Goal: Transaction & Acquisition: Obtain resource

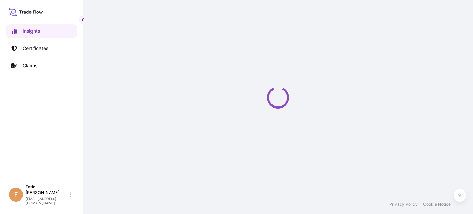
select select "2025"
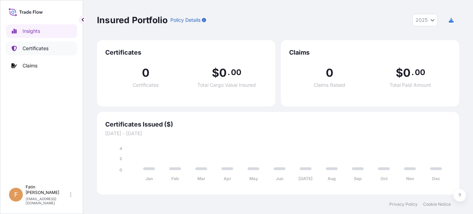
click at [48, 51] on p "Certificates" at bounding box center [35, 48] width 26 height 7
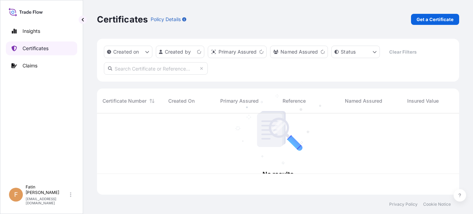
scroll to position [80, 357]
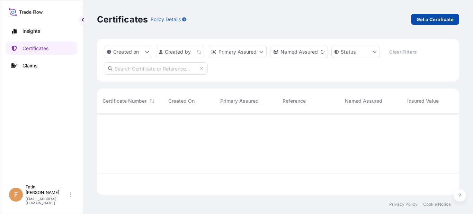
click at [450, 15] on link "Get a Certificate" at bounding box center [435, 19] width 48 height 11
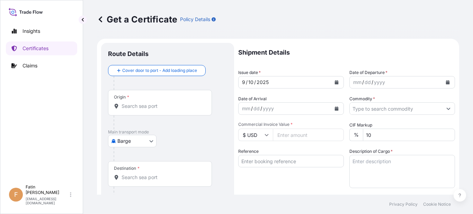
click at [134, 144] on body "Insights Certificates Claims F Fatin Japridin [EMAIL_ADDRESS][DOMAIN_NAME] Get …" at bounding box center [236, 107] width 473 height 214
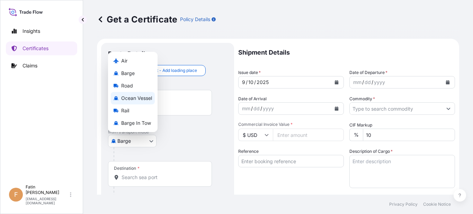
click at [130, 98] on span "Ocean Vessel" at bounding box center [136, 98] width 31 height 7
select select "Ocean Vessel"
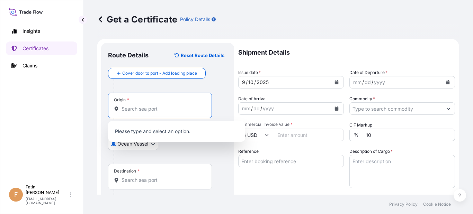
click at [142, 106] on input "Origin *" at bounding box center [162, 109] width 82 height 7
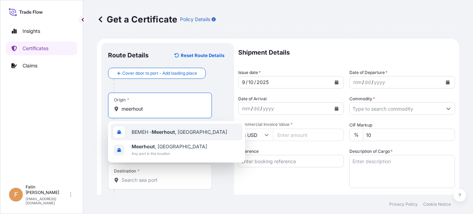
click at [145, 134] on span "BEMEH - [GEOGRAPHIC_DATA] , [GEOGRAPHIC_DATA]" at bounding box center [179, 132] width 96 height 7
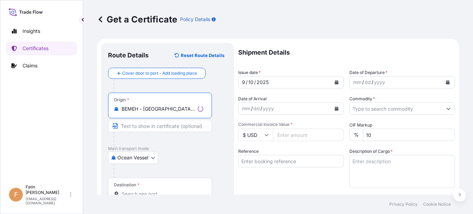
type input "BEMEH - [GEOGRAPHIC_DATA], [GEOGRAPHIC_DATA]"
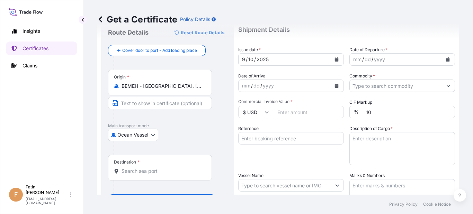
scroll to position [35, 0]
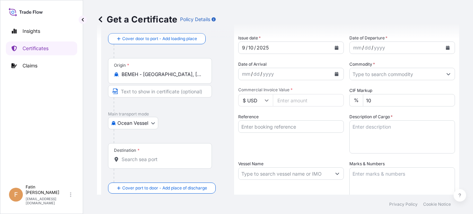
click at [177, 155] on div "Destination *" at bounding box center [160, 156] width 104 height 26
click at [177, 156] on input "Destination *" at bounding box center [162, 159] width 82 height 7
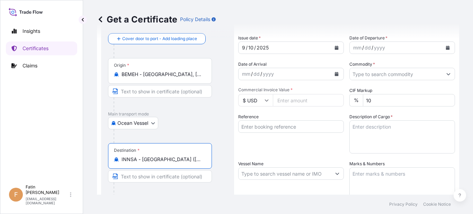
type input "INNSA - [GEOGRAPHIC_DATA] ([PERSON_NAME]), [GEOGRAPHIC_DATA]"
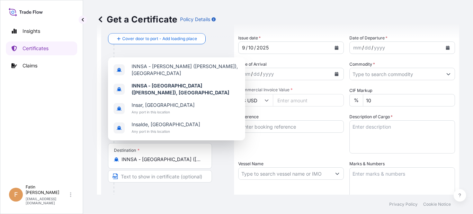
click at [41, 120] on div "Insights Certificates Claims" at bounding box center [41, 99] width 71 height 163
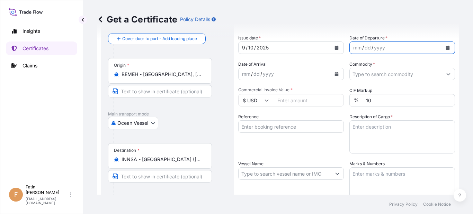
click at [442, 47] on button "Calendar" at bounding box center [447, 47] width 11 height 11
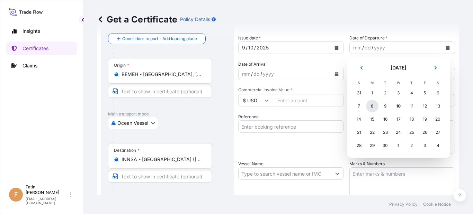
click at [371, 106] on div "8" at bounding box center [372, 106] width 12 height 12
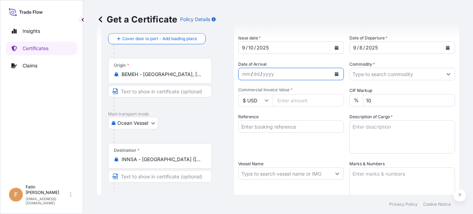
click at [335, 75] on icon "Calendar" at bounding box center [337, 74] width 4 height 4
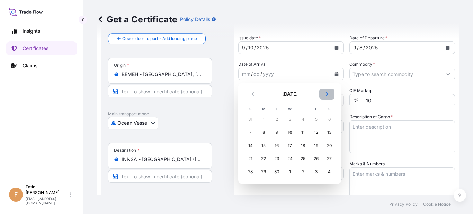
click at [326, 96] on button "Next" at bounding box center [326, 94] width 15 height 11
click at [318, 130] on div "10" at bounding box center [316, 132] width 12 height 12
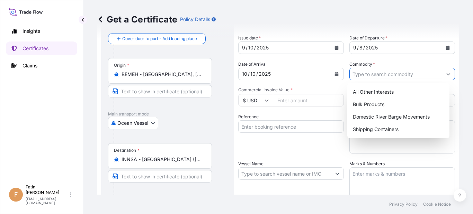
click at [374, 78] on input "Commodity *" at bounding box center [395, 74] width 92 height 12
click at [368, 127] on div "Shipping Containers" at bounding box center [398, 129] width 97 height 12
type input "Shipping Containers"
click at [263, 104] on input "$ USD" at bounding box center [255, 100] width 35 height 12
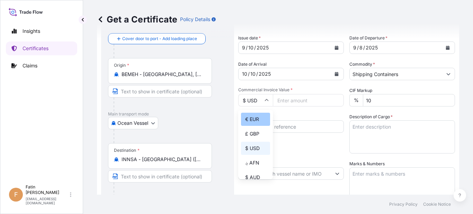
click at [260, 117] on div "€ EUR" at bounding box center [255, 119] width 29 height 13
type input "€ EUR"
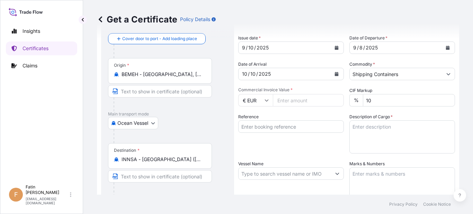
click at [300, 100] on input "Commercial Invoice Value *" at bounding box center [308, 100] width 71 height 12
type input "72900.00"
click at [304, 15] on div "Get a Certificate Policy Details" at bounding box center [278, 19] width 362 height 11
click at [271, 124] on input "Reference" at bounding box center [291, 126] width 106 height 12
paste input "B000233743"
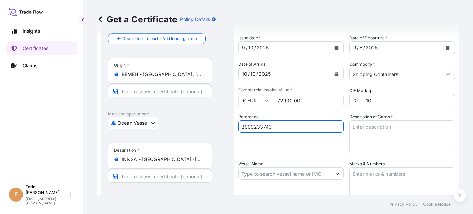
type input "B000233743"
click at [50, 124] on div "Insights Certificates Claims" at bounding box center [41, 99] width 71 height 163
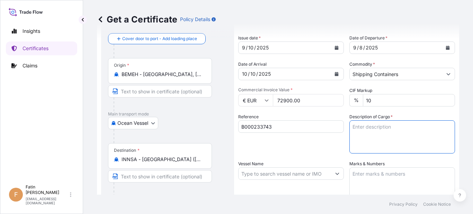
click at [370, 128] on textarea "Description of Cargo *" at bounding box center [402, 136] width 106 height 33
paste textarea "720 BAG LOADED ONTO 18 PALLETS LOADED INTO 1 40' CONTAINER(S) ESTANE(R) 58887 N…"
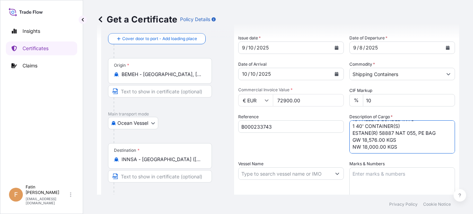
scroll to position [15, 0]
type textarea "720 BAG LOADED ONTO 18 PALLETS LOADED INTO 1 40' CONTAINER(S) ESTANE(R) 58887 N…"
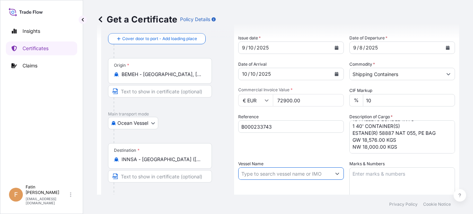
click at [273, 175] on input "Vessel Name" at bounding box center [284, 173] width 92 height 12
paste input "SCI [GEOGRAPHIC_DATA]"
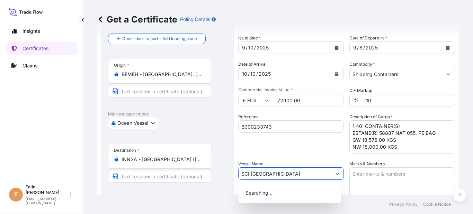
type input "SCI [GEOGRAPHIC_DATA]"
click at [296, 154] on div "Shipment Details Issue date * [DATE] Date of Departure * [DATE] Date of Arrival…" at bounding box center [346, 173] width 217 height 330
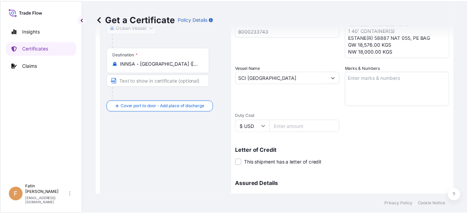
scroll to position [173, 0]
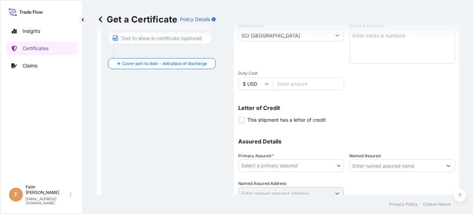
click at [306, 164] on body "0 options available. Insights Certificates Claims F Fatin Japridin [EMAIL_ADDRE…" at bounding box center [236, 107] width 473 height 214
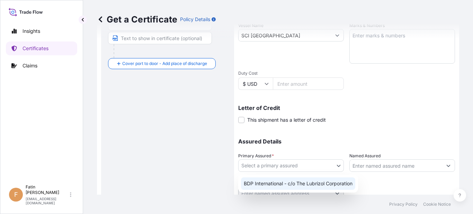
click at [298, 187] on div "BDP International - c/o The Lubrizol Corporation" at bounding box center [298, 184] width 114 height 12
select select "31972"
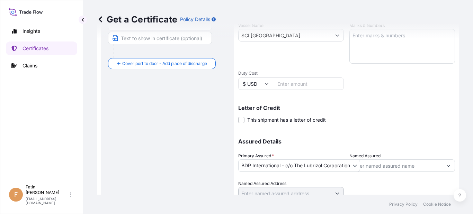
click at [178, 169] on div "Route Details Reset Route Details Cover door to port - Add loading place Place …" at bounding box center [167, 44] width 119 height 335
click at [424, 165] on input "Named Assured" at bounding box center [392, 166] width 90 height 12
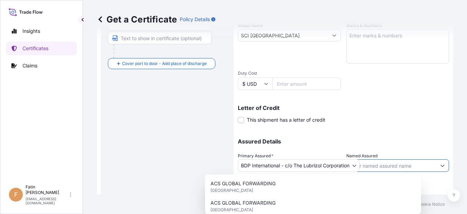
paste input "IMCD INDIA PRIVATE LTD C/O M/S L.P. LOGSCIENCE LLP"
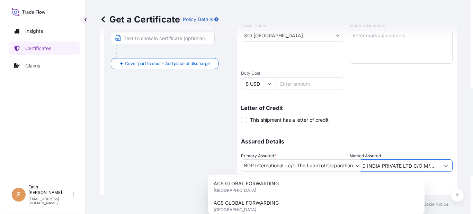
scroll to position [0, 47]
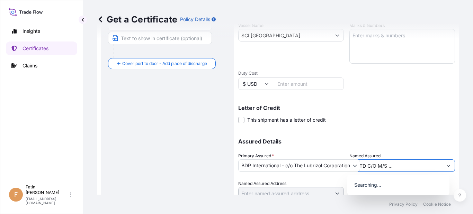
type input "IMCD INDIA PRIVATE LTD C/O M/S L.P. LOGSCIENCE LLP"
click at [419, 130] on div "Shipment Details Issue date * [DATE] Date of Departure * [DATE] Date of Arrival…" at bounding box center [346, 35] width 217 height 330
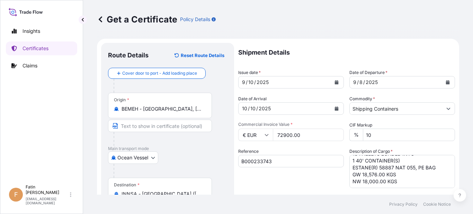
click at [62, 82] on div "Insights Certificates Claims" at bounding box center [41, 99] width 71 height 163
click at [15, 148] on div "Insights Certificates Claims" at bounding box center [41, 99] width 71 height 163
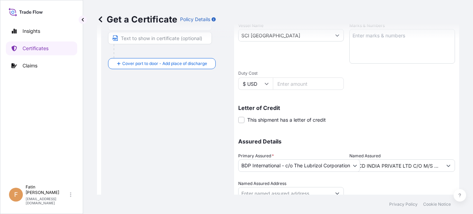
scroll to position [201, 0]
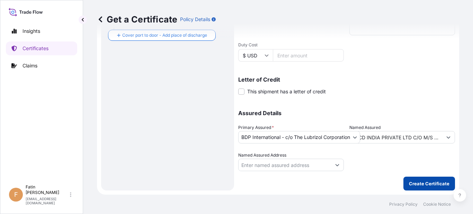
click at [417, 180] on button "Create Certificate" at bounding box center [429, 184] width 52 height 14
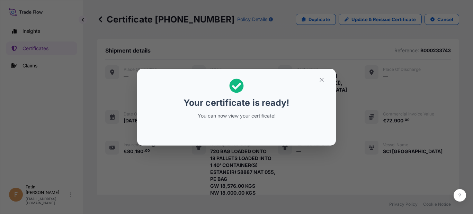
click at [278, 81] on div "Your certificate is ready! You can now view your certificate!" at bounding box center [236, 98] width 107 height 49
click at [320, 82] on icon "button" at bounding box center [321, 80] width 6 height 6
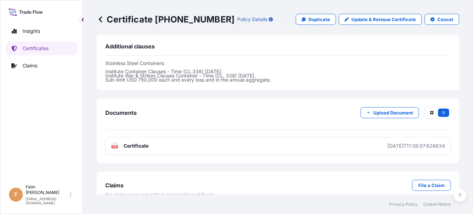
scroll to position [285, 0]
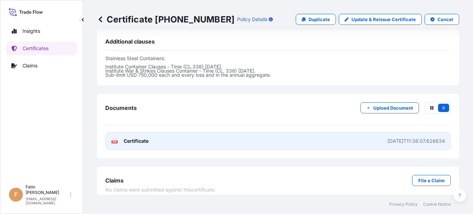
click at [113, 138] on icon at bounding box center [115, 141] width 6 height 7
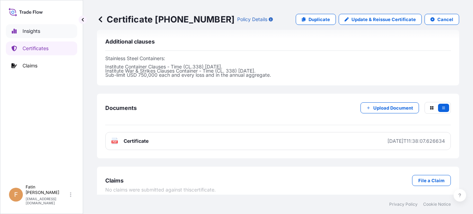
click at [25, 31] on p "Insights" at bounding box center [31, 31] width 18 height 7
select select "2025"
